Goal: Find specific page/section: Find specific page/section

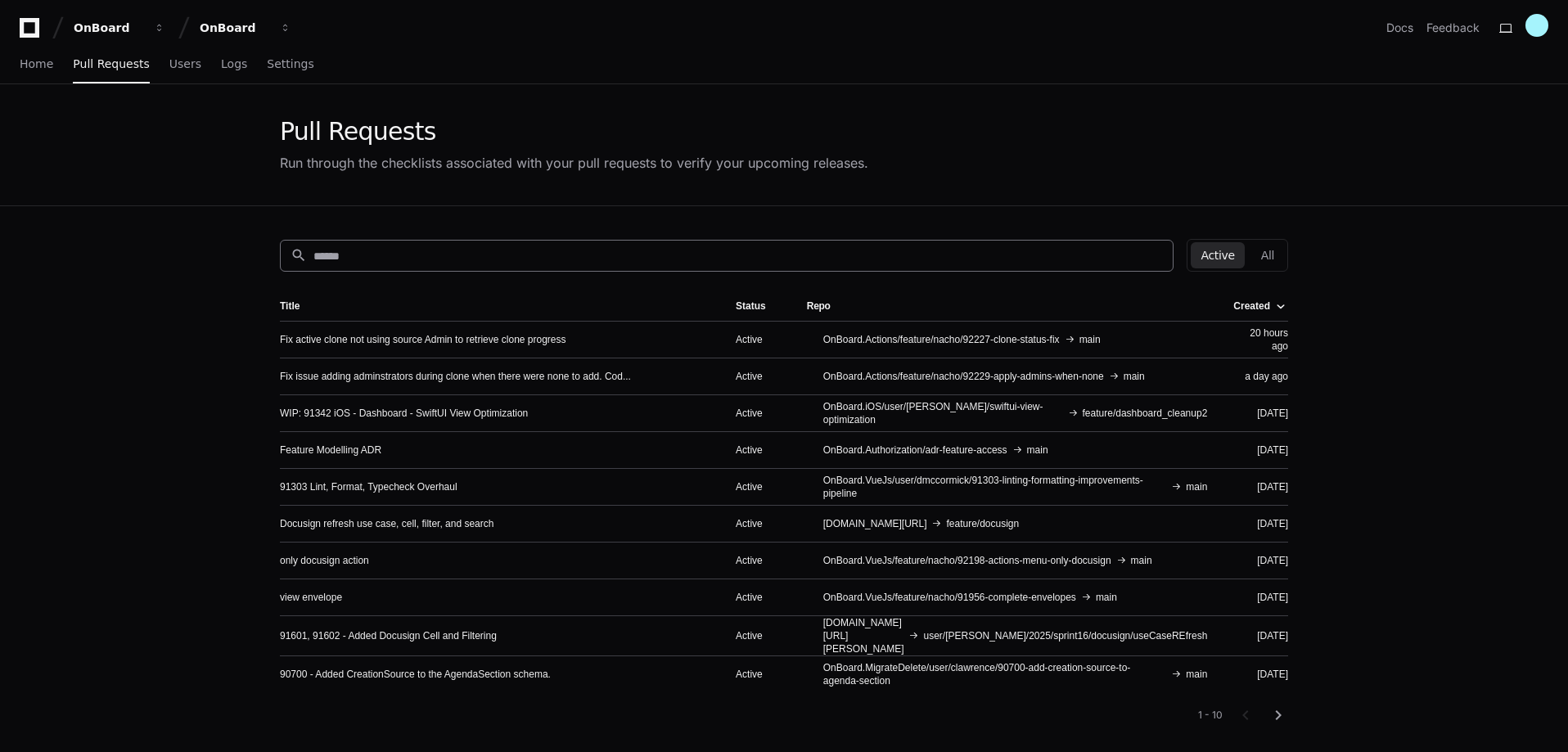
click at [375, 255] on input at bounding box center [738, 255] width 849 height 16
paste input "*****"
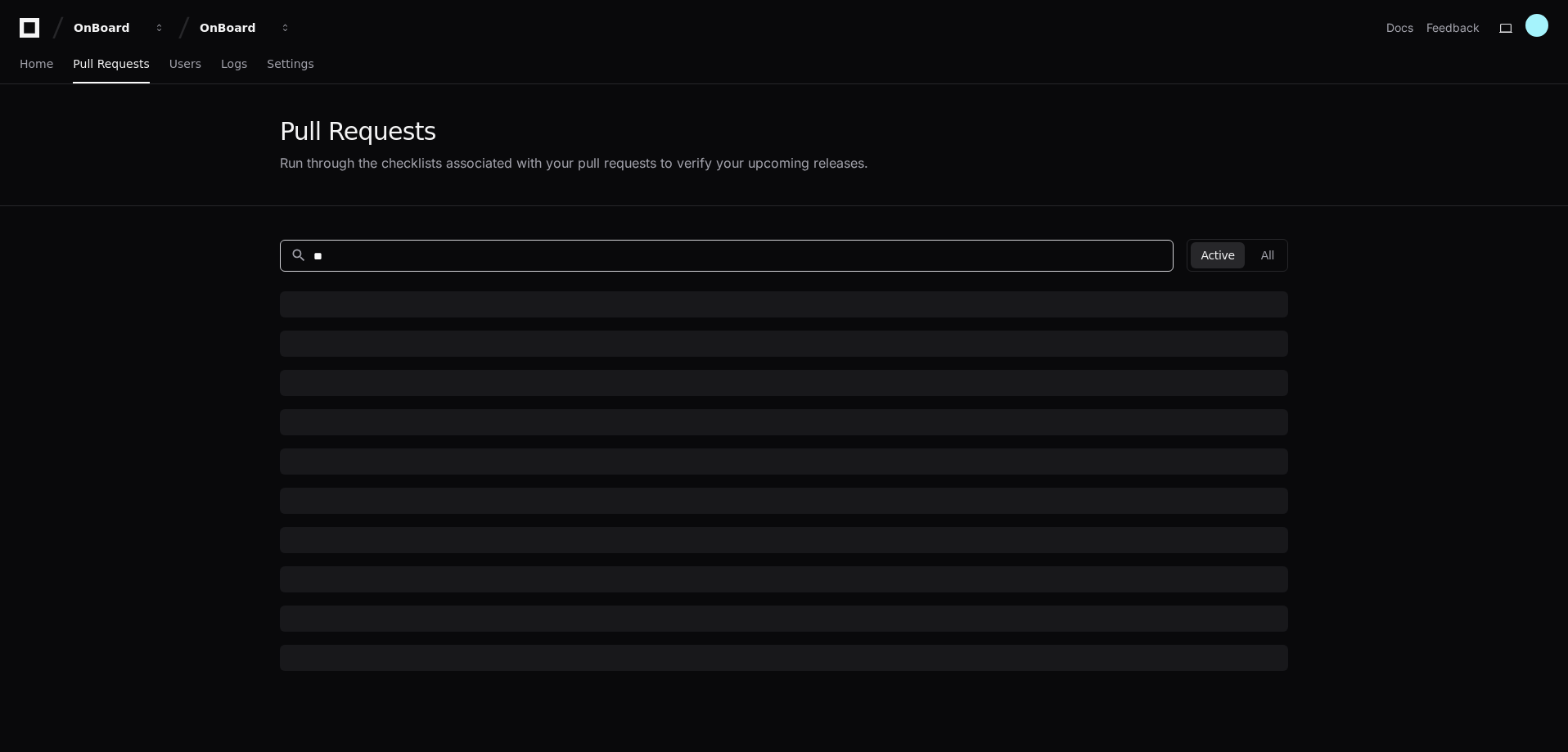
type input "*"
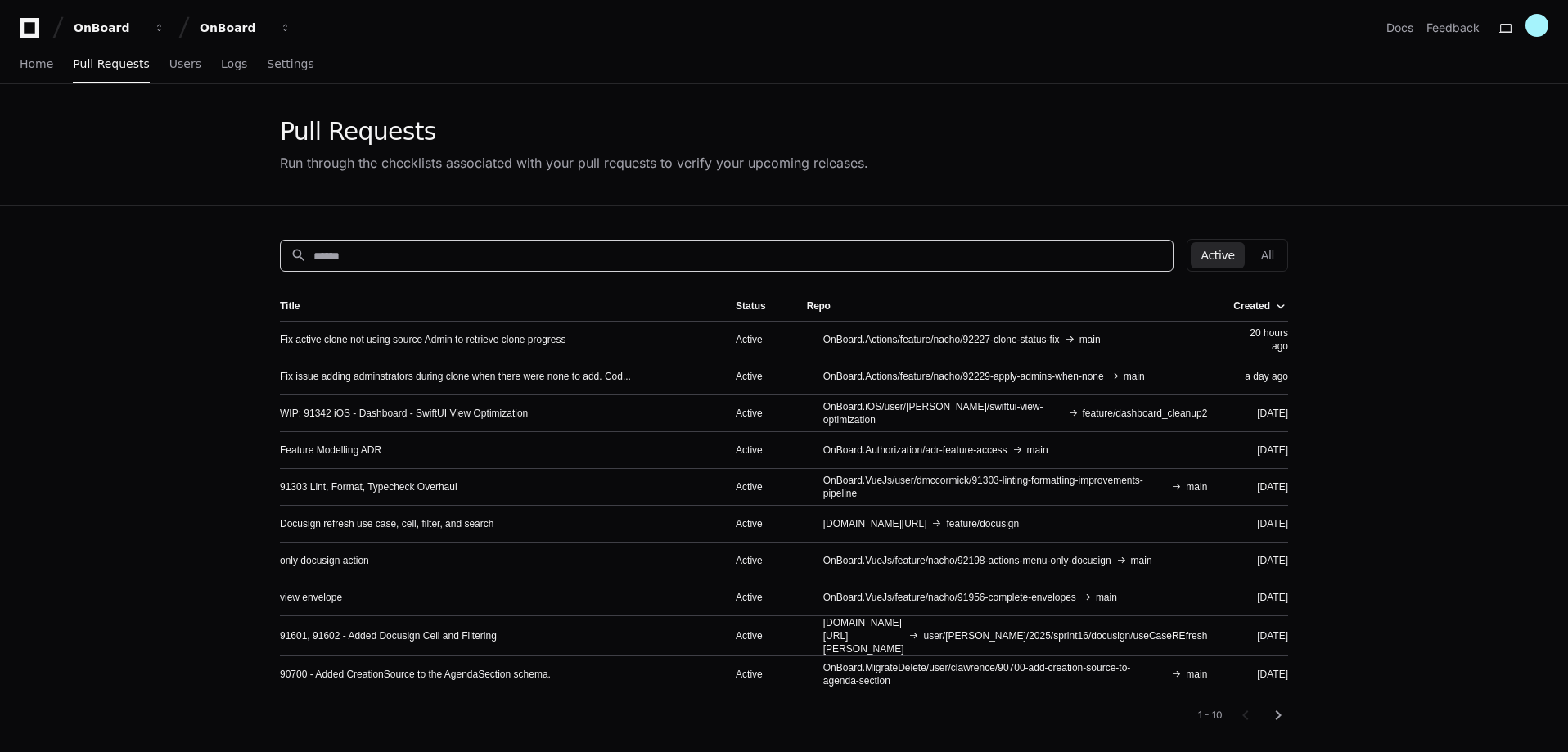
paste input "**********"
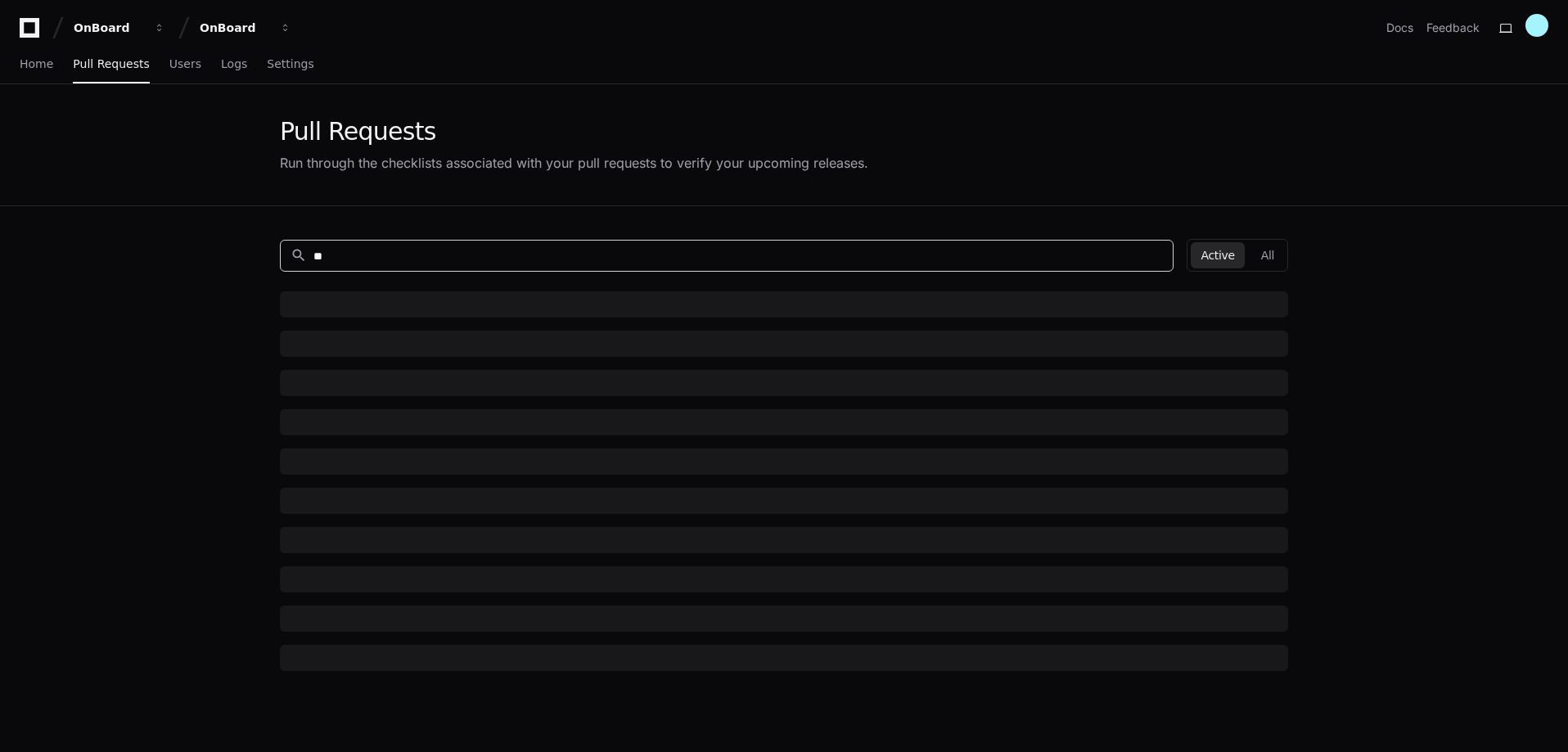
type input "*"
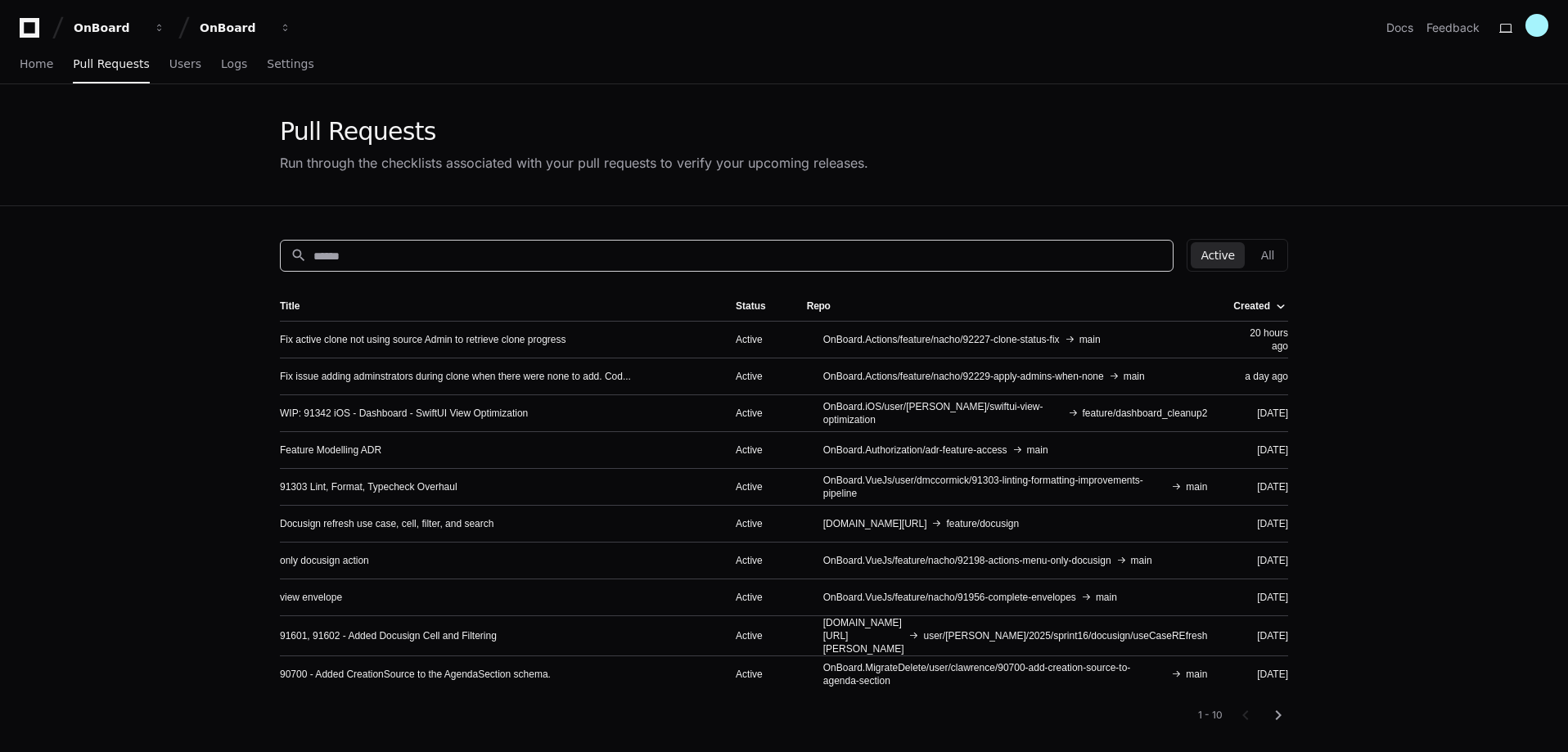
click at [1280, 310] on div at bounding box center [1280, 310] width 9 height 2
click at [1259, 297] on th "Created" at bounding box center [1253, 305] width 68 height 29
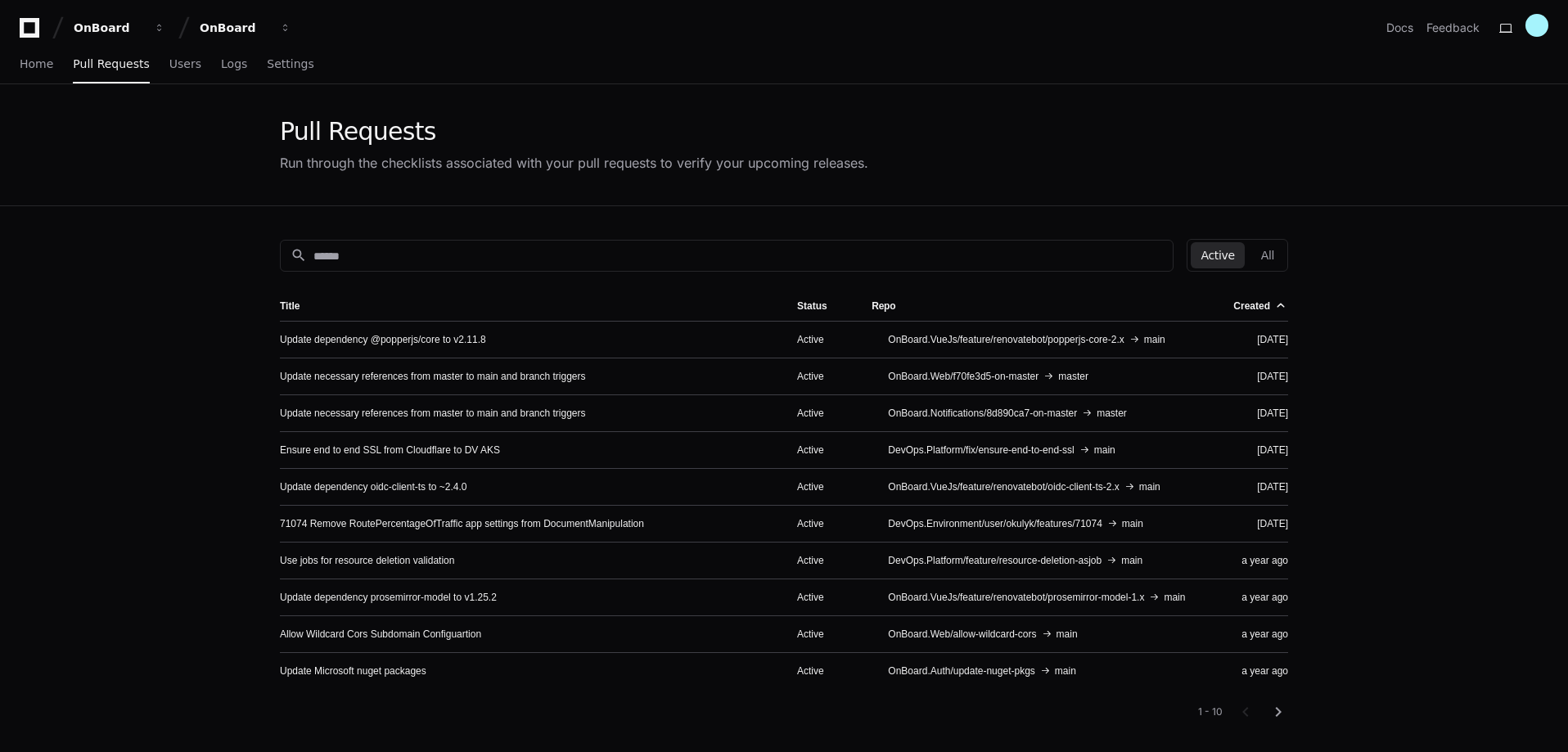
click at [1263, 313] on th "Created" at bounding box center [1253, 305] width 72 height 29
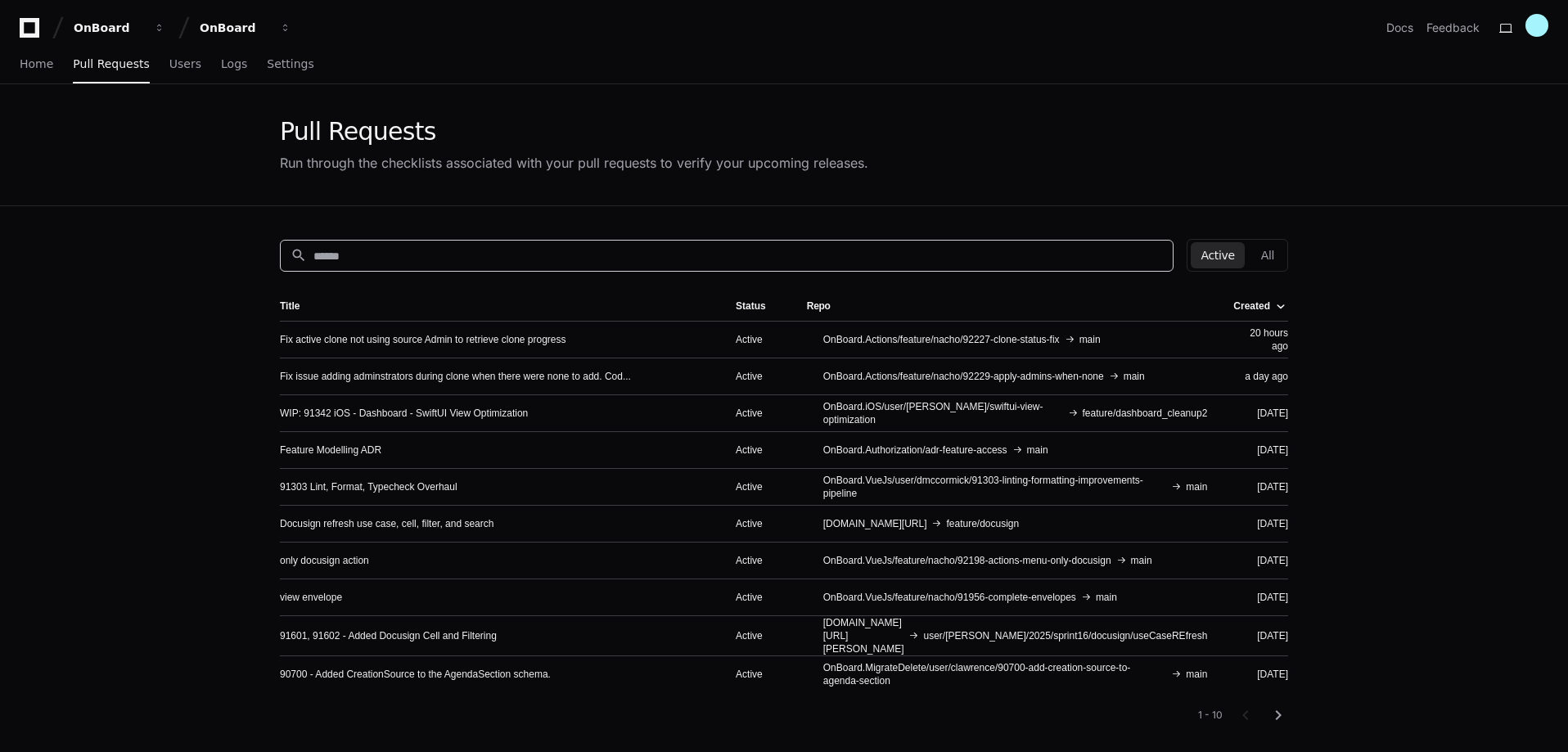
click at [431, 257] on input at bounding box center [738, 255] width 849 height 16
click at [1265, 256] on button "All" at bounding box center [1268, 255] width 33 height 26
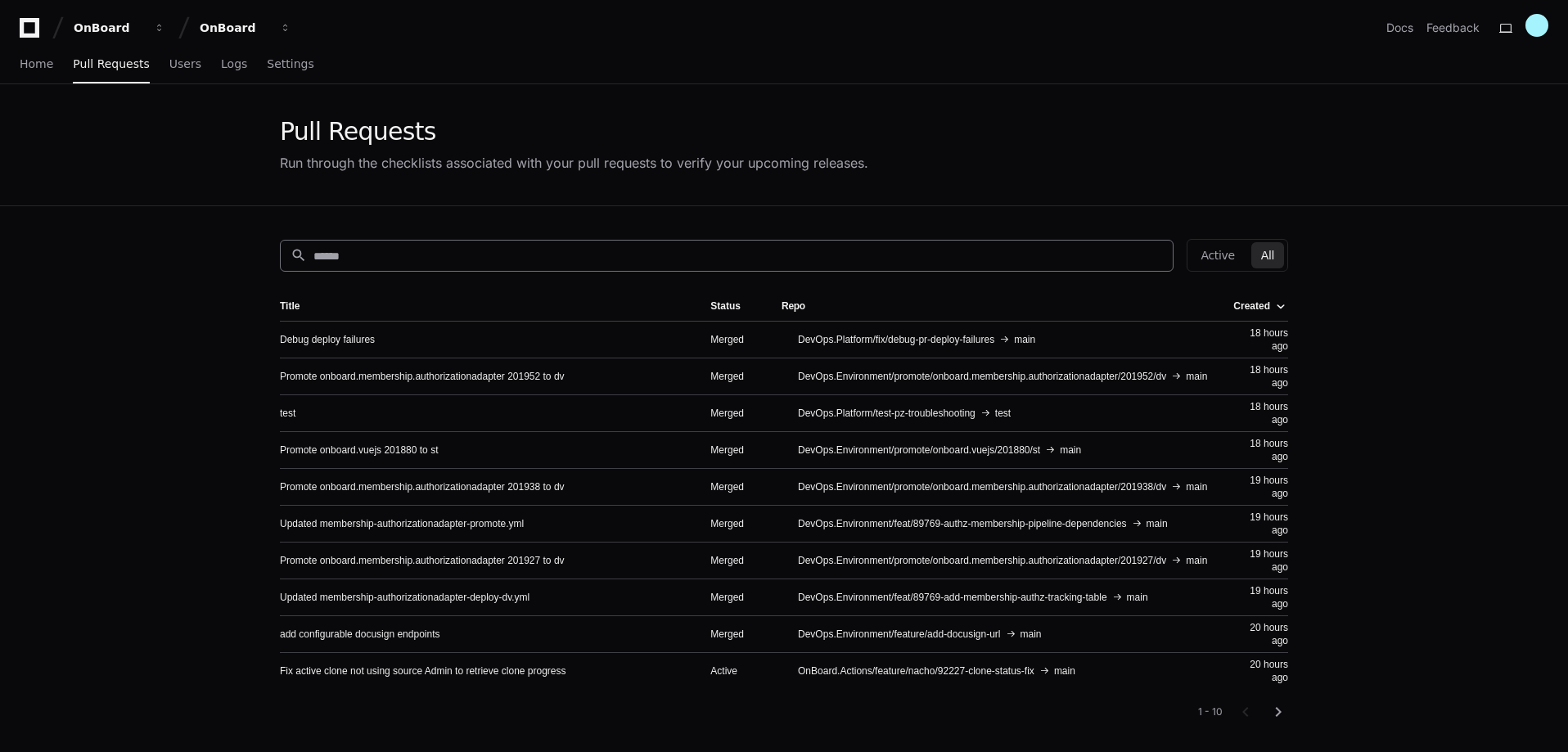
click at [378, 248] on input at bounding box center [738, 255] width 849 height 16
paste input "**********"
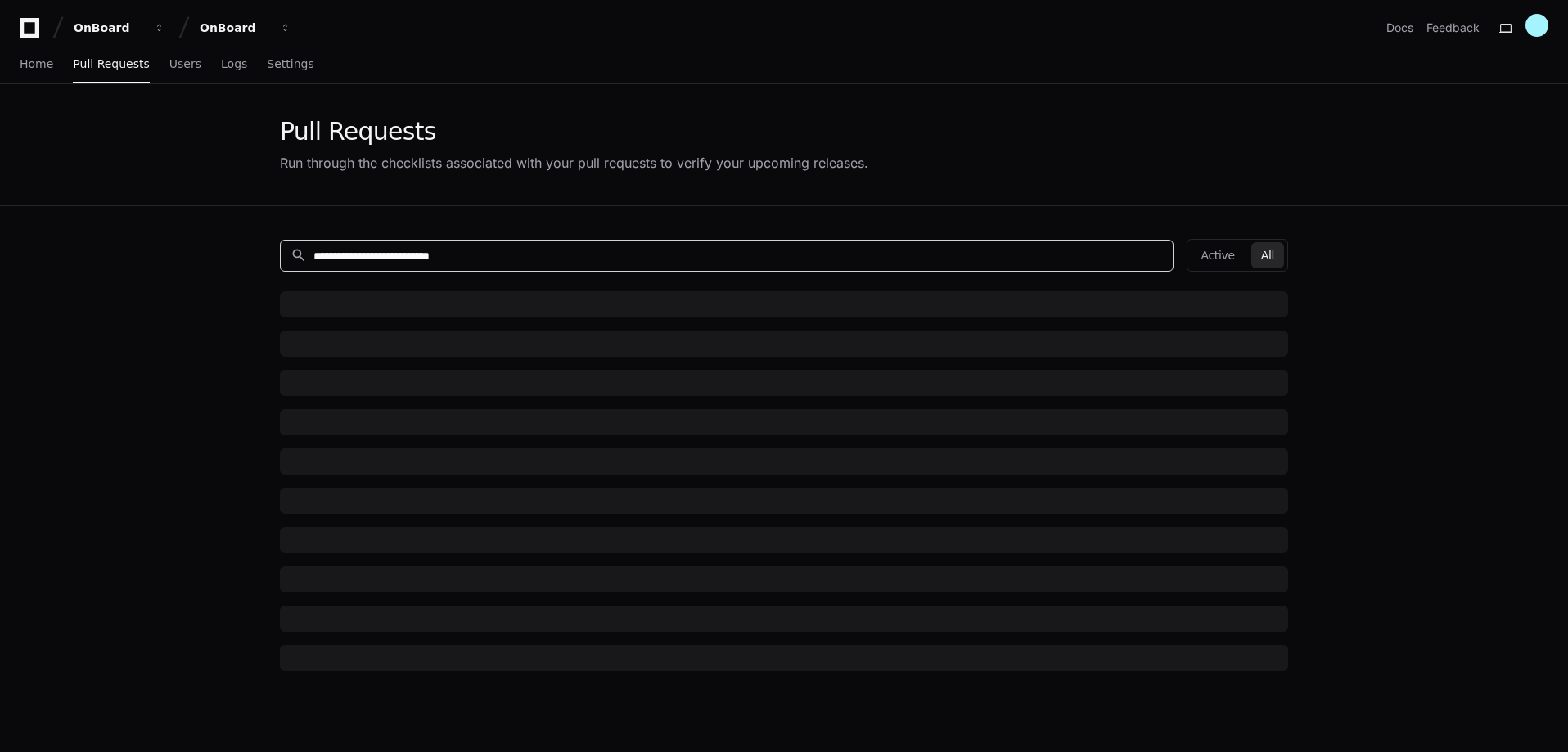
type input "**********"
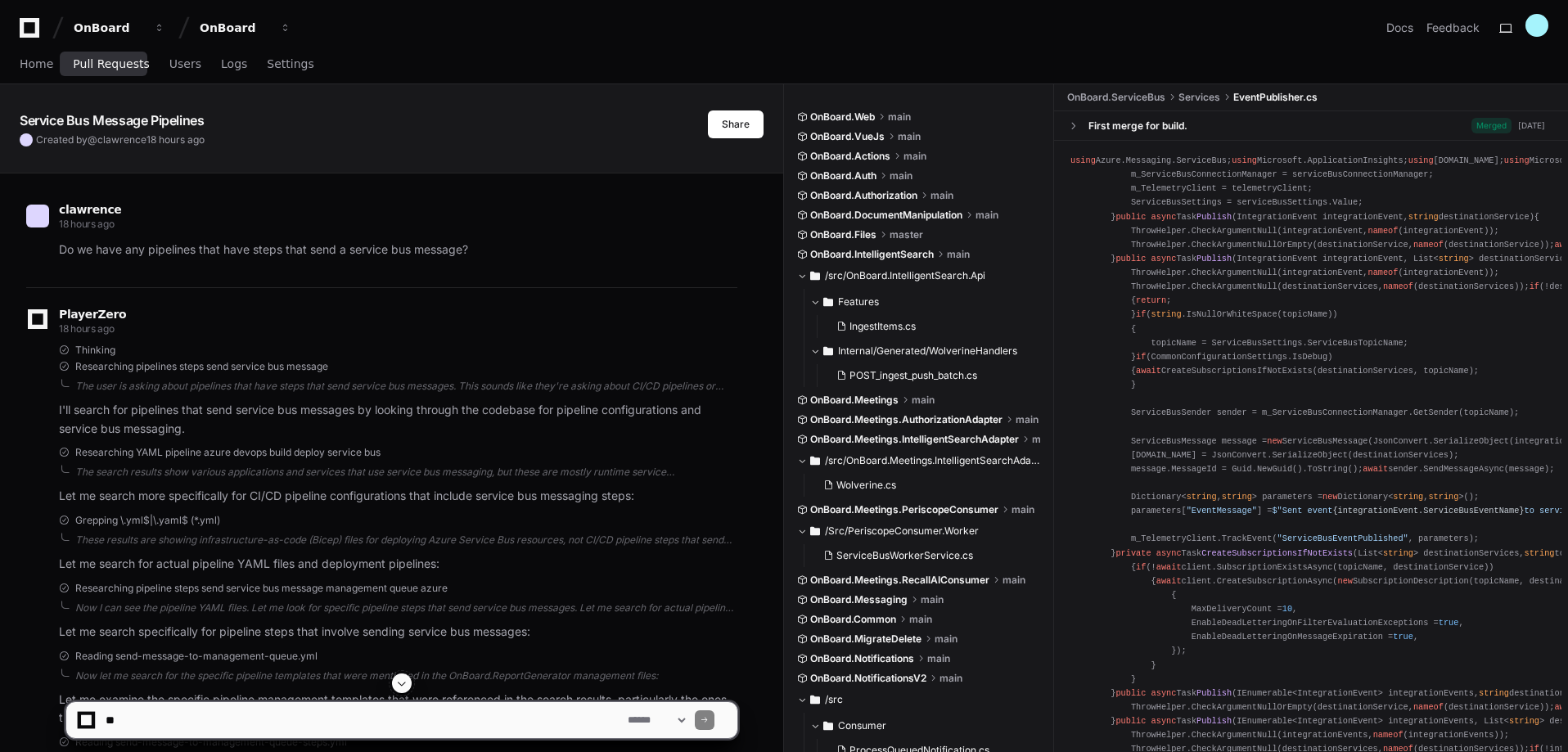
click at [107, 62] on span "Pull Requests" at bounding box center [110, 64] width 76 height 9
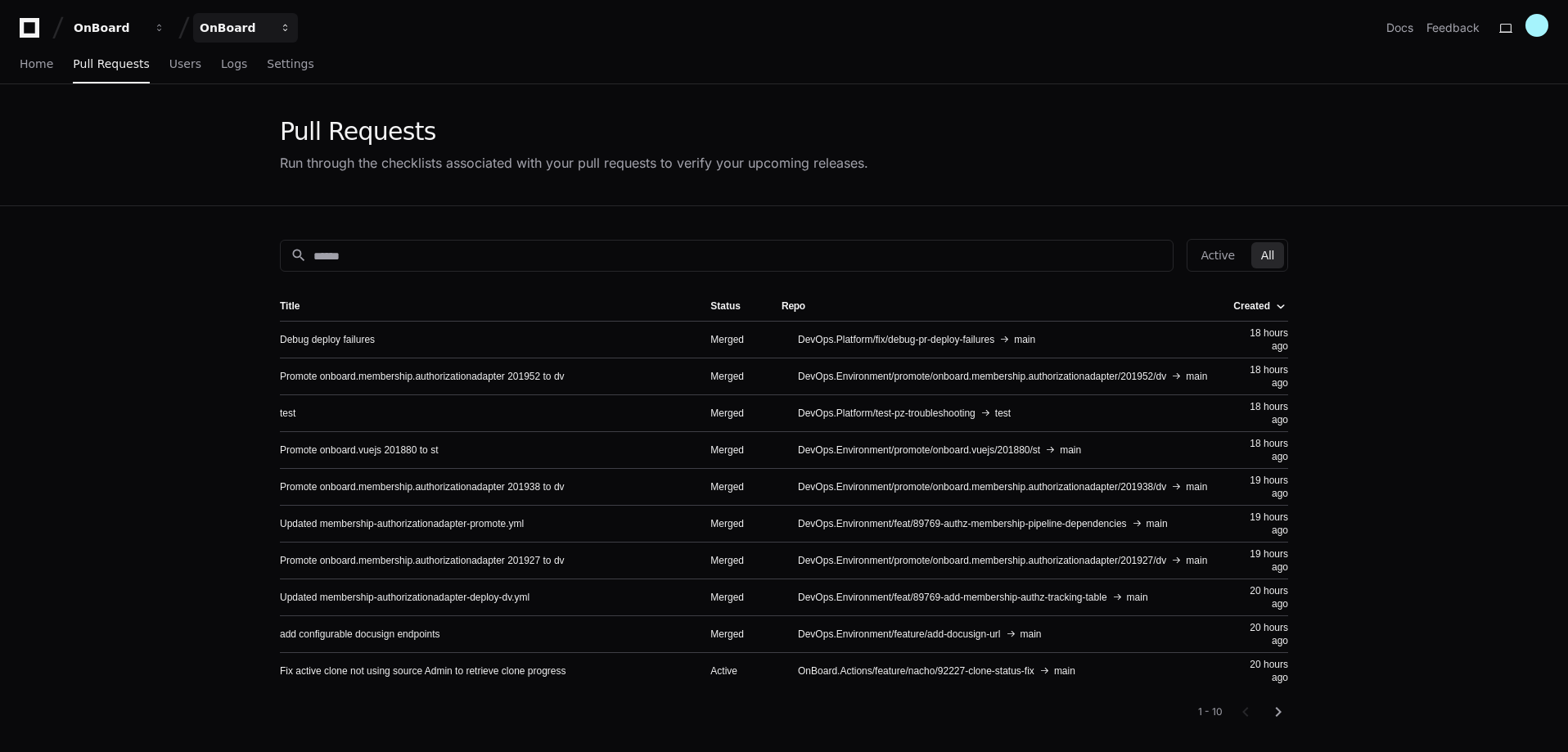
click at [166, 28] on span "button" at bounding box center [159, 27] width 11 height 11
click at [285, 28] on span "button" at bounding box center [285, 27] width 11 height 11
click at [177, 68] on span "Users" at bounding box center [186, 64] width 32 height 9
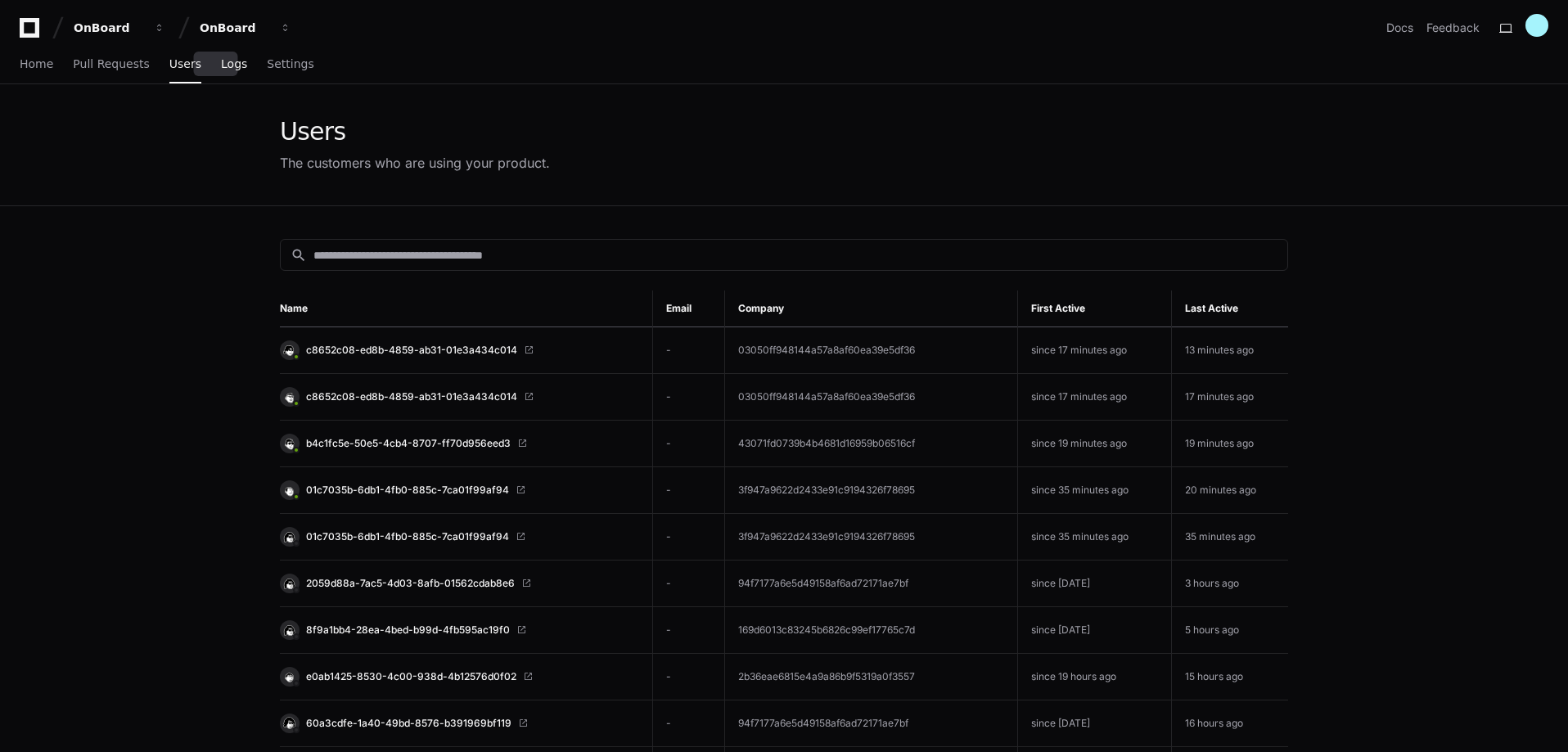
click at [221, 69] on span "Logs" at bounding box center [234, 64] width 26 height 9
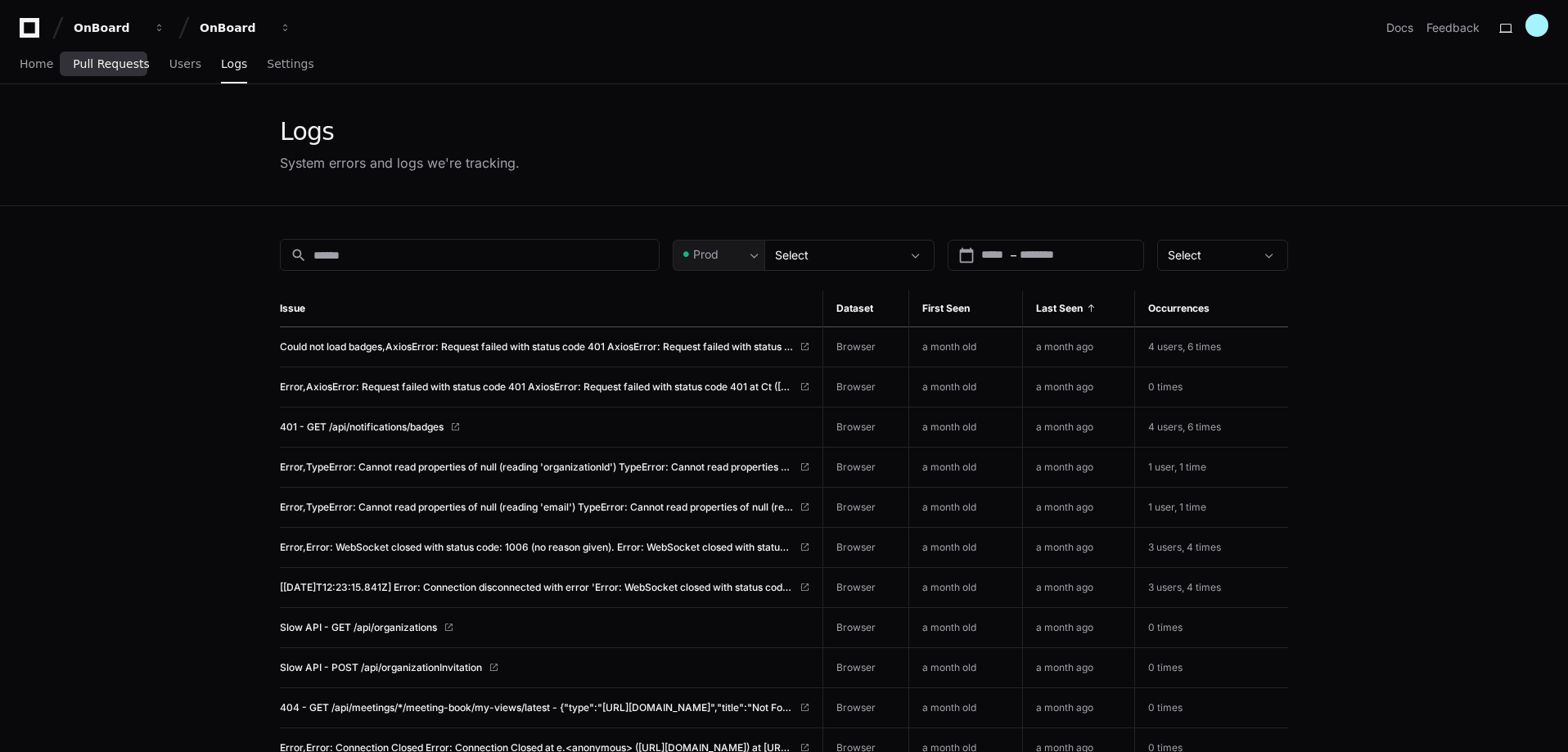
click at [117, 68] on span "Pull Requests" at bounding box center [110, 64] width 76 height 9
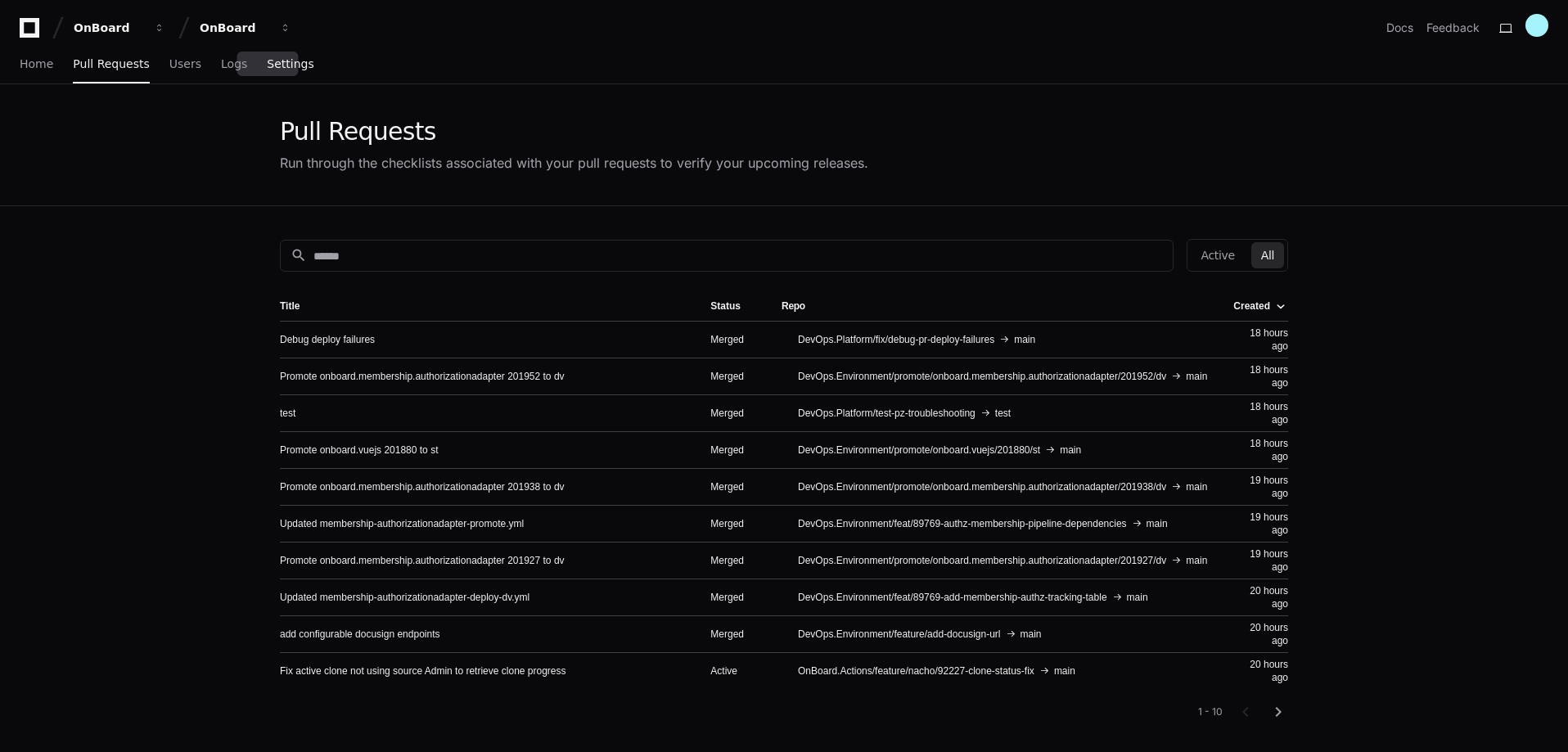
click at [269, 64] on span "Settings" at bounding box center [290, 64] width 47 height 9
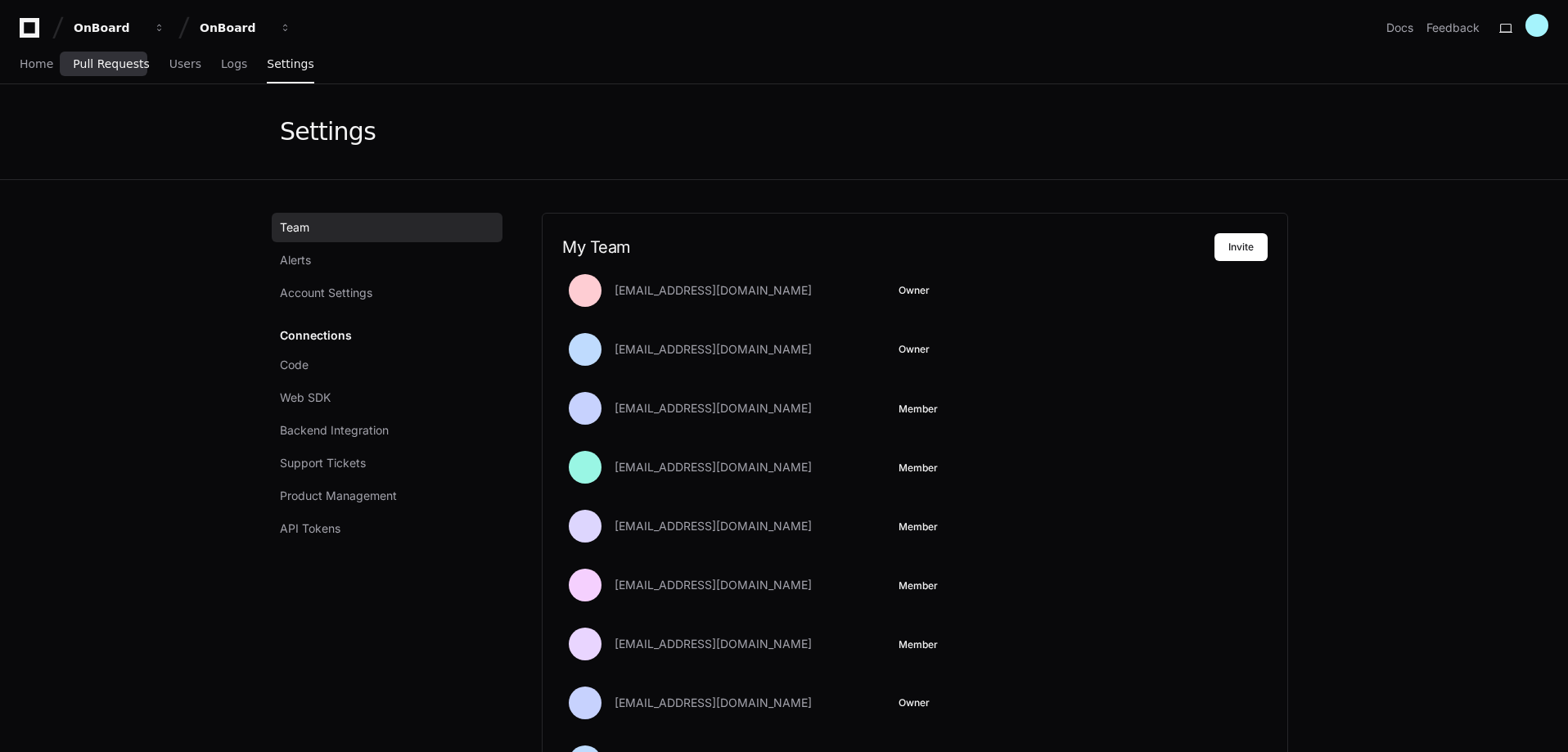
click at [112, 67] on span "Pull Requests" at bounding box center [110, 64] width 76 height 9
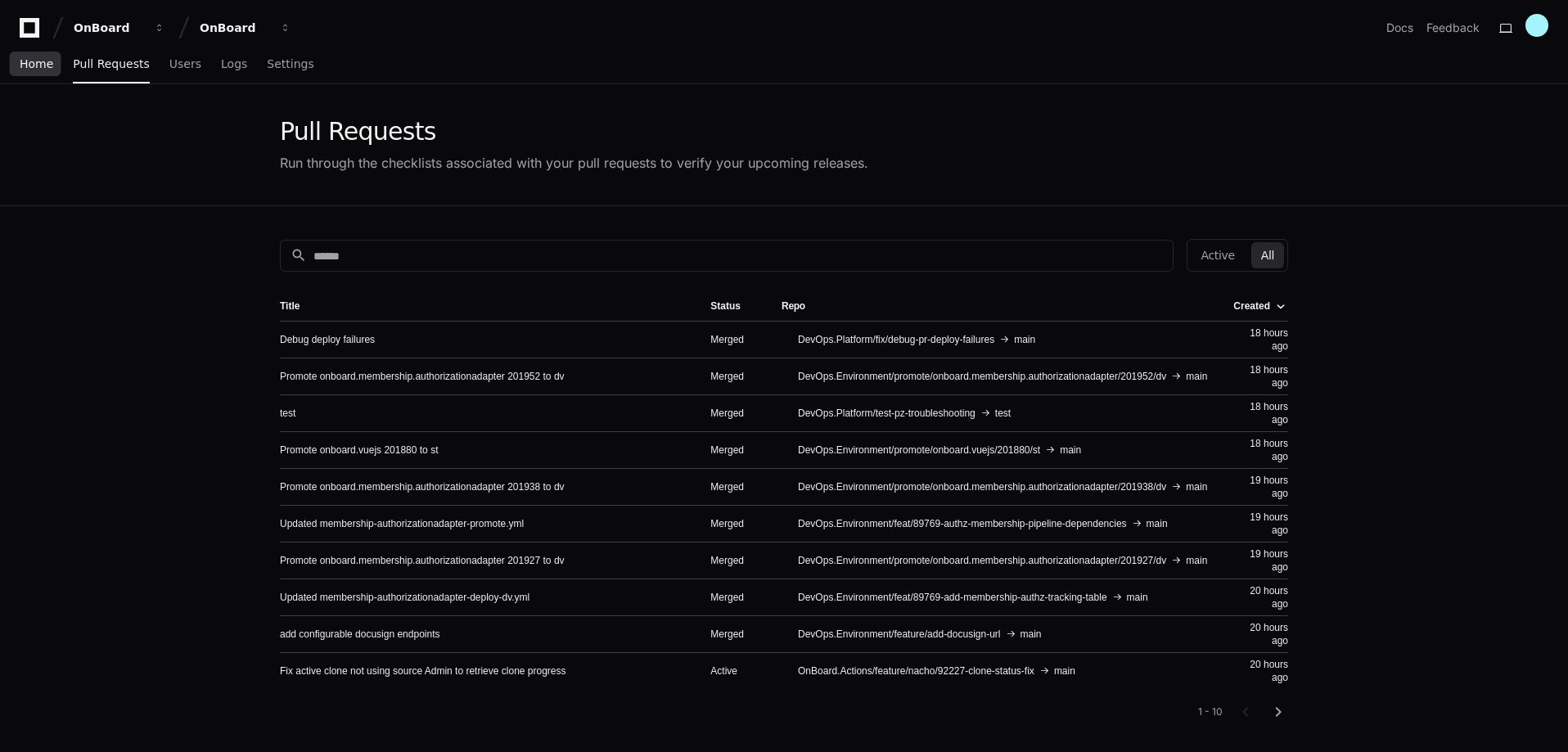
click at [41, 69] on span "Home" at bounding box center [37, 64] width 34 height 9
